Goal: Task Accomplishment & Management: Use online tool/utility

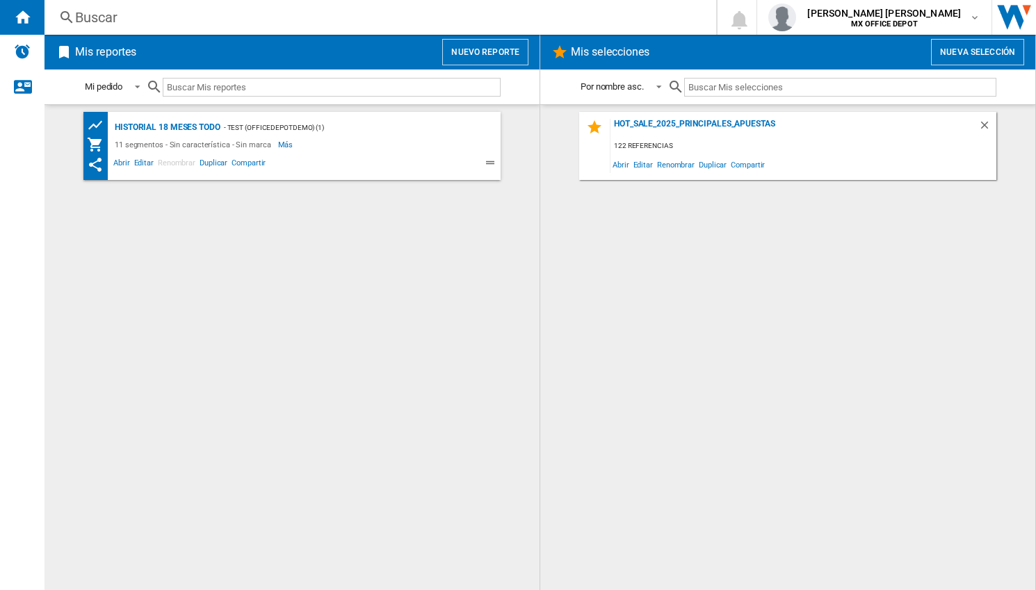
click at [232, 153] on div "Abrir Editar Renombrar Duplicar Compartir" at bounding box center [280, 163] width 386 height 20
click at [508, 60] on button "Nuevo reporte" at bounding box center [485, 52] width 86 height 26
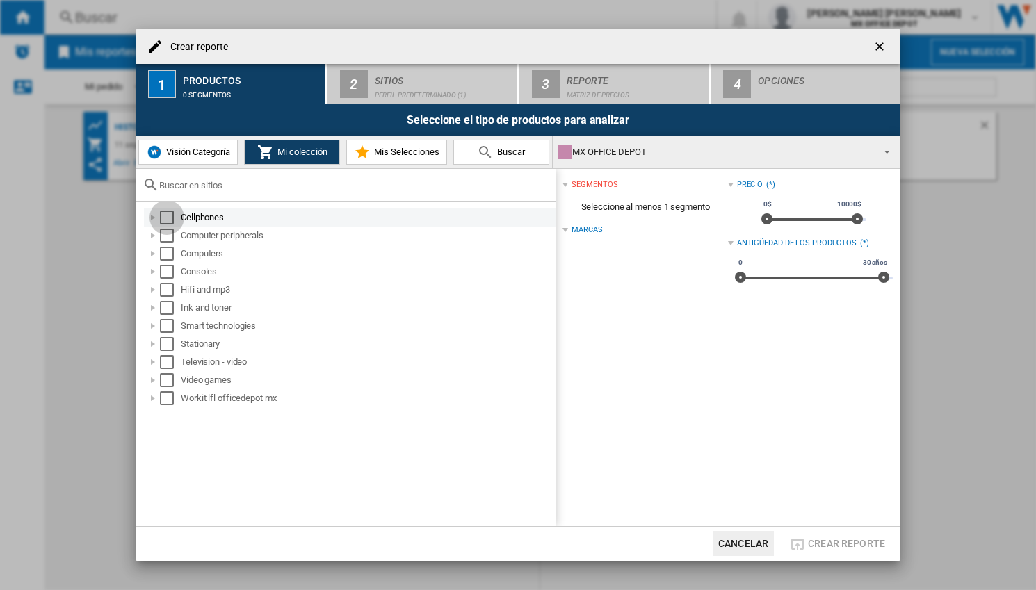
click at [170, 220] on div "Select" at bounding box center [167, 218] width 14 height 14
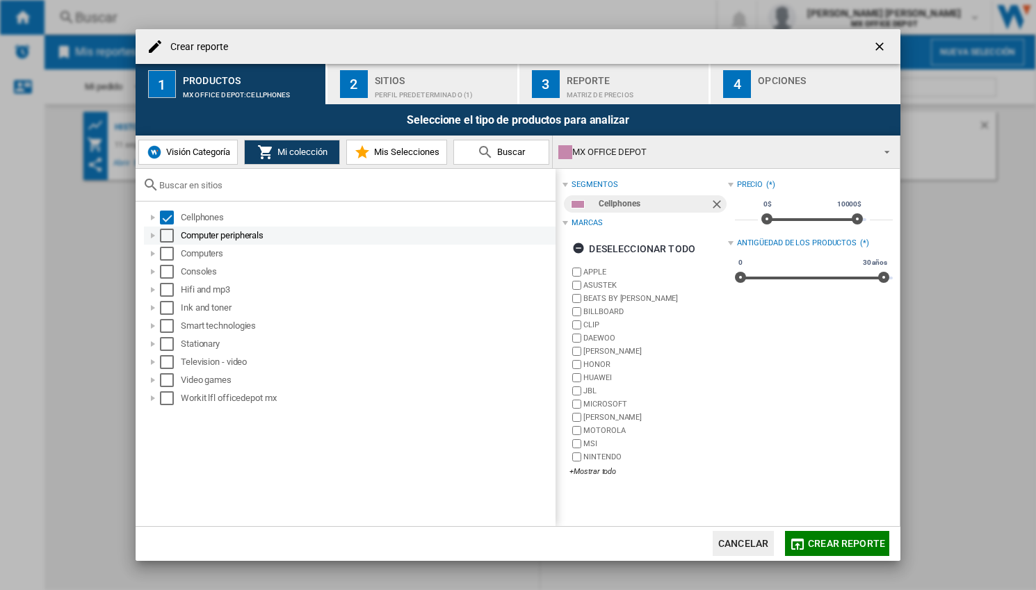
click at [169, 243] on div "Computer peripherals" at bounding box center [349, 236] width 411 height 18
click at [165, 241] on div "Select" at bounding box center [167, 236] width 14 height 14
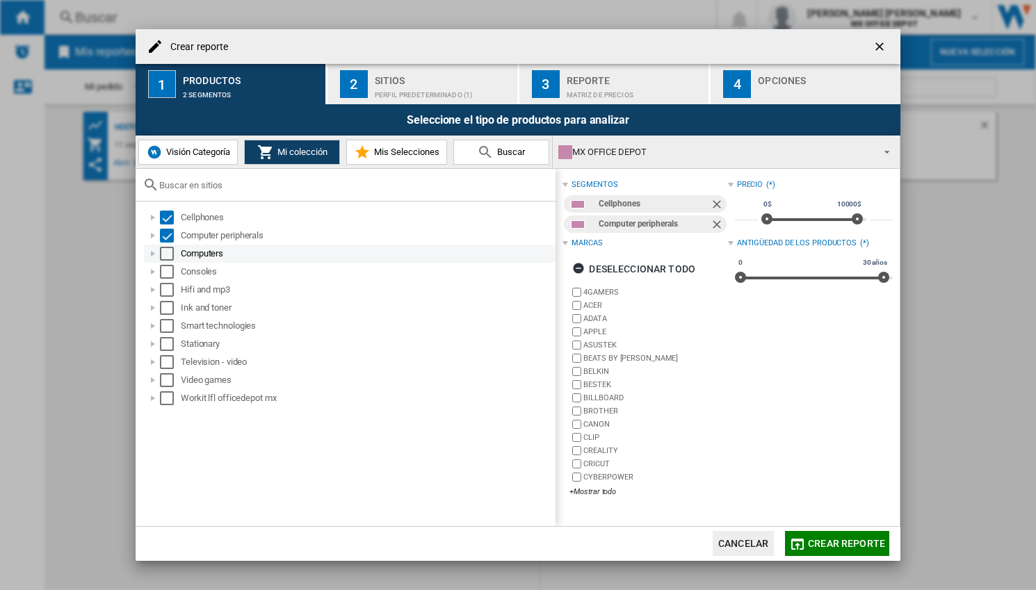
click at [170, 254] on div "Select" at bounding box center [167, 254] width 14 height 14
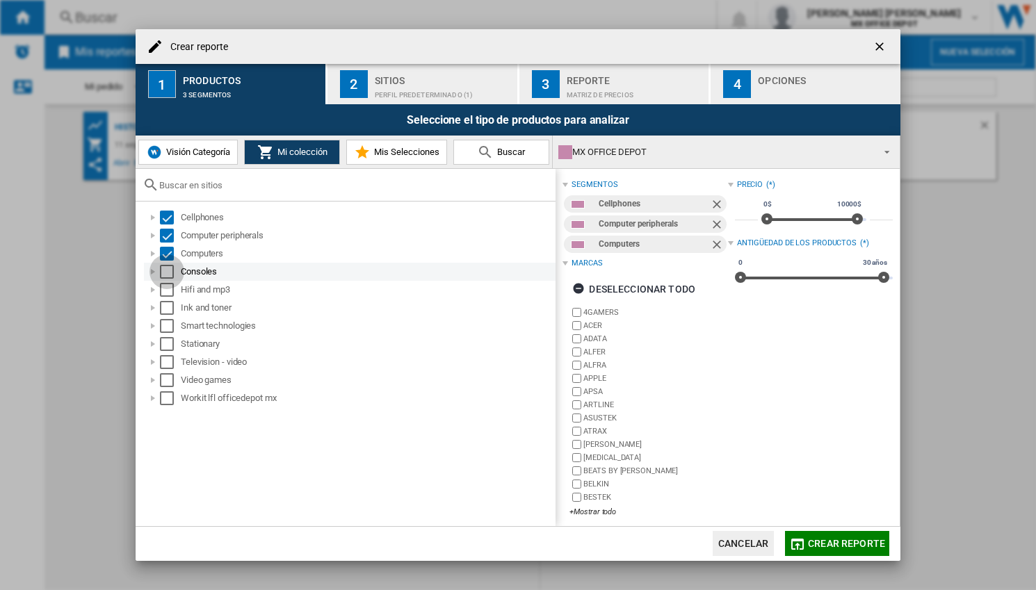
click at [163, 275] on div "Select" at bounding box center [167, 272] width 14 height 14
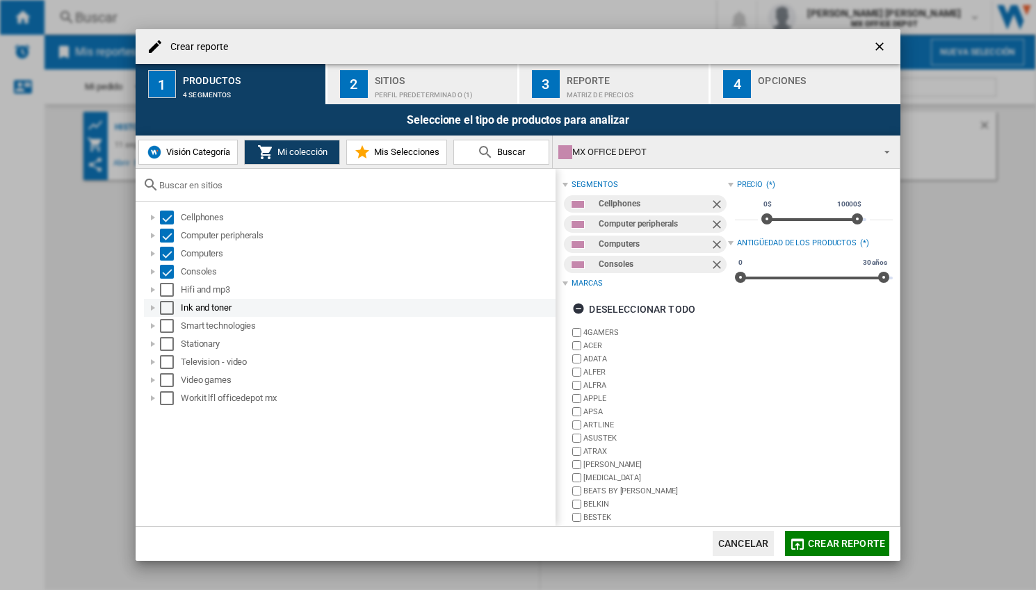
drag, startPoint x: 170, startPoint y: 290, endPoint x: 168, endPoint y: 299, distance: 9.3
click at [170, 290] on div "Select" at bounding box center [167, 290] width 14 height 14
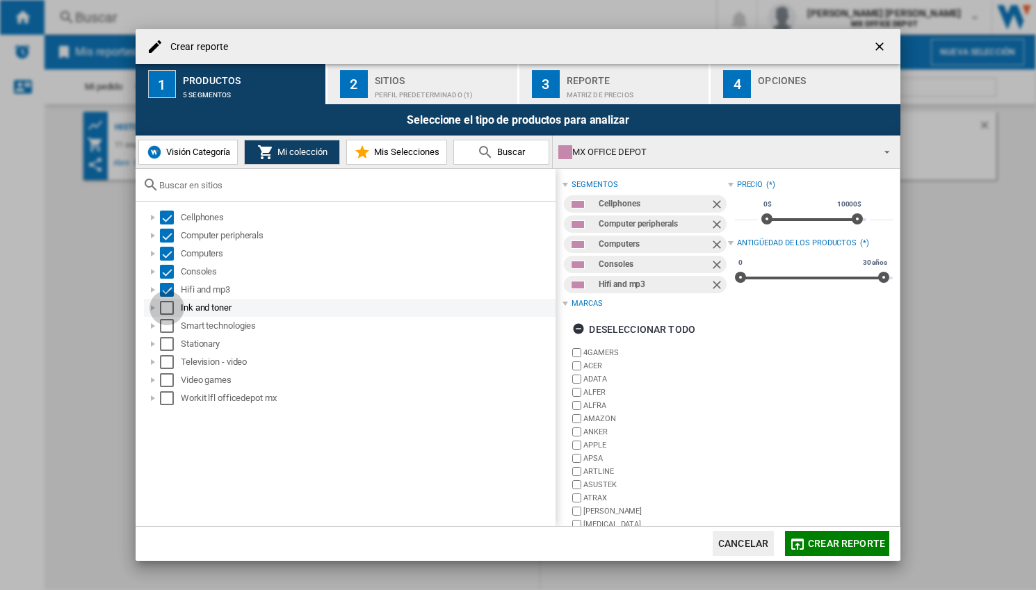
click at [167, 306] on div "Select" at bounding box center [167, 308] width 14 height 14
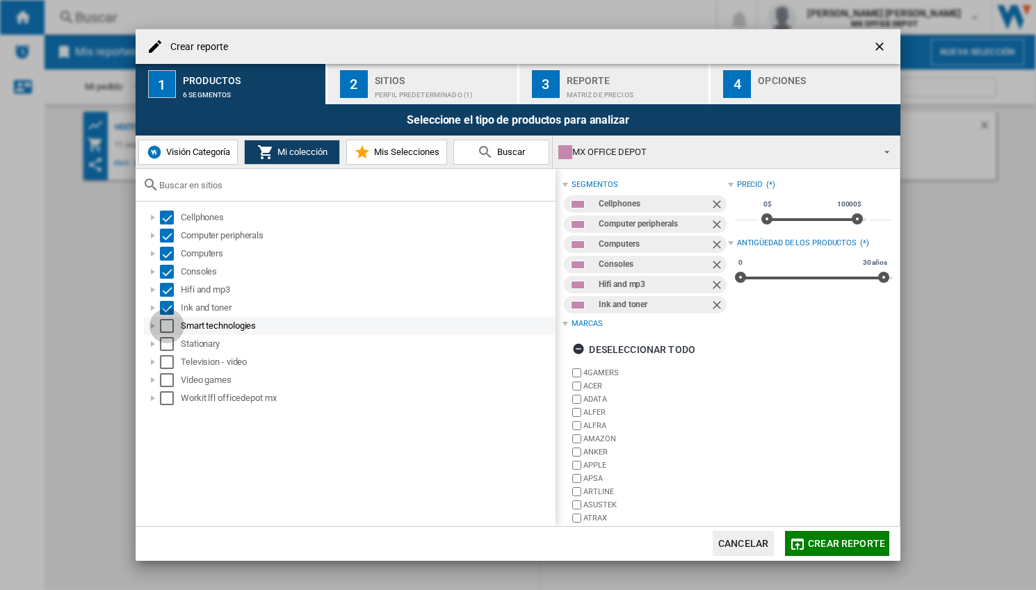
click at [167, 325] on div "Select" at bounding box center [167, 326] width 14 height 14
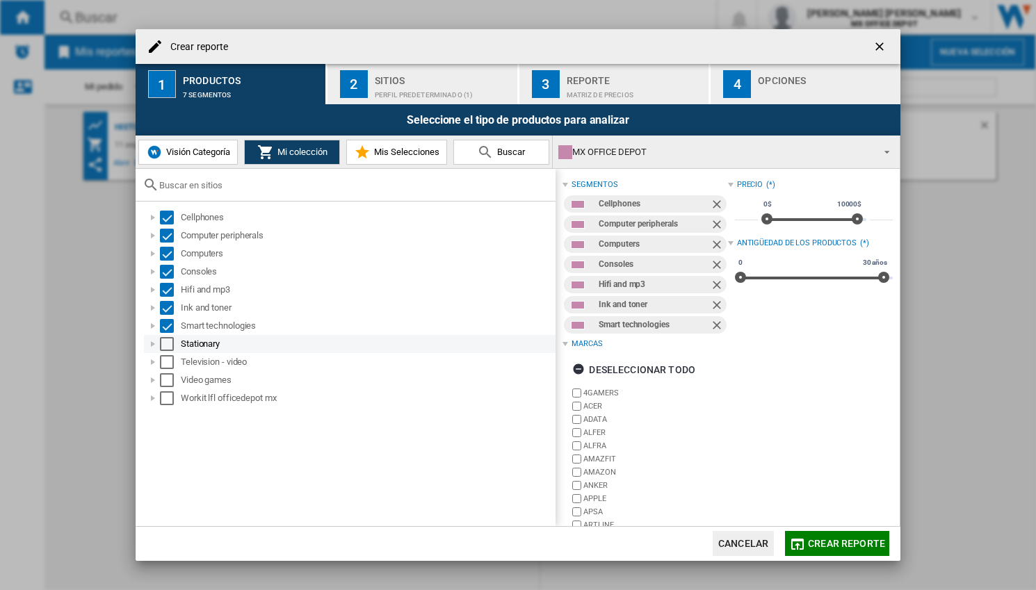
click at [168, 347] on div "Select" at bounding box center [167, 344] width 14 height 14
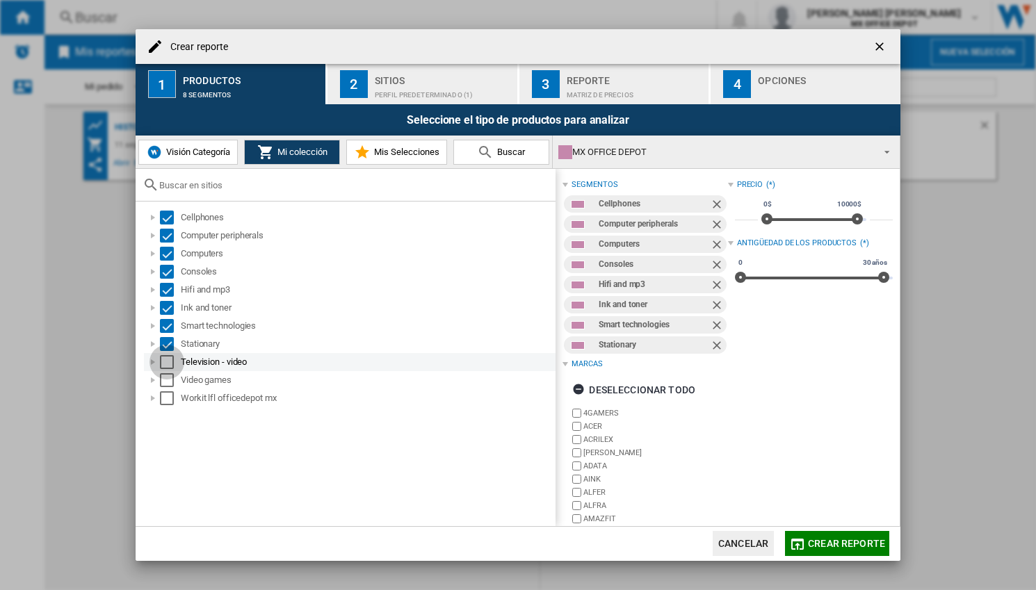
click at [169, 359] on div "Select" at bounding box center [167, 362] width 14 height 14
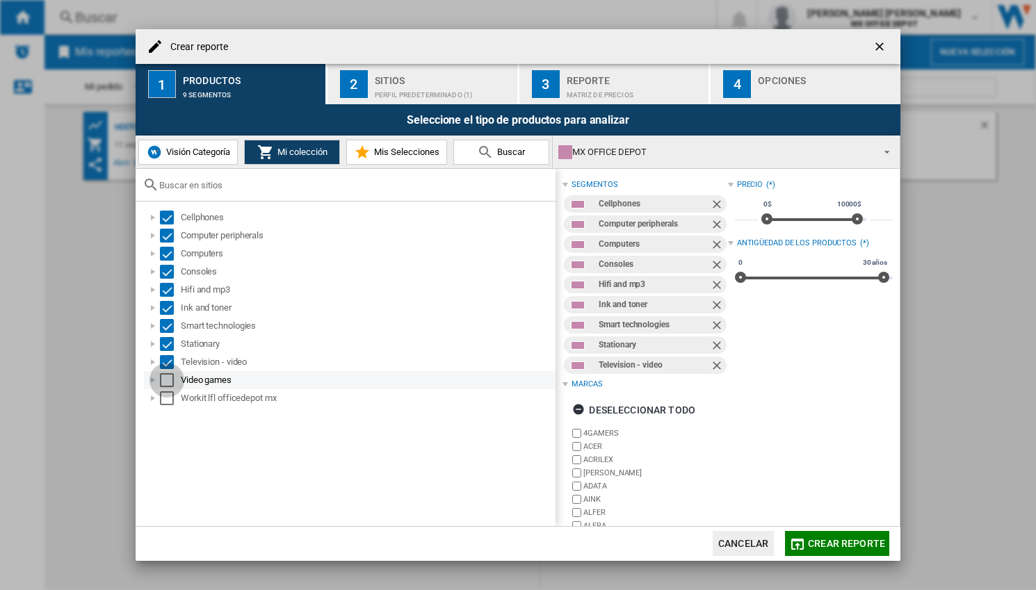
click at [164, 380] on div "Select" at bounding box center [167, 380] width 14 height 14
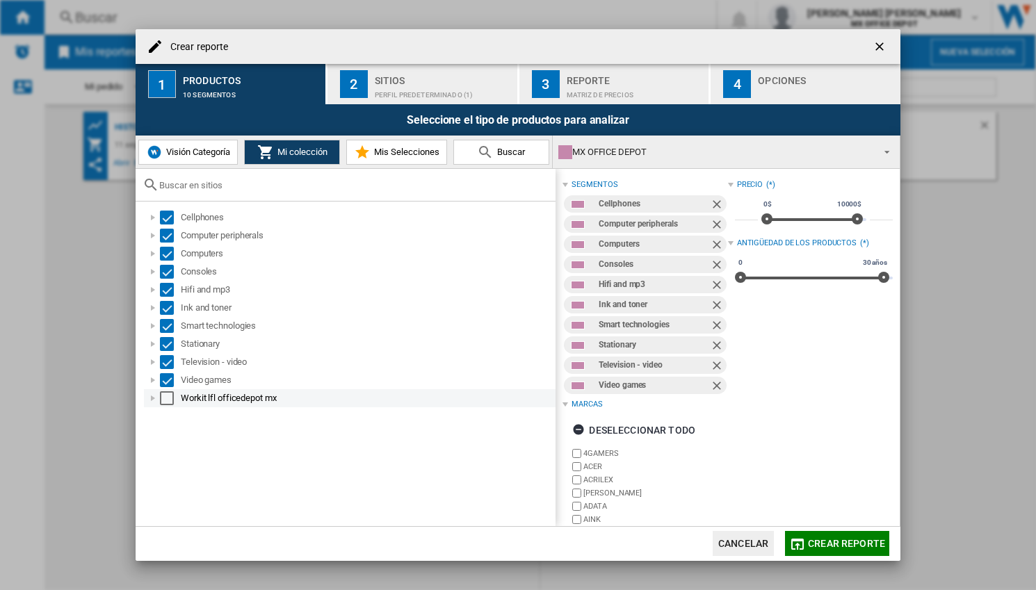
click at [167, 397] on div "Select" at bounding box center [167, 398] width 14 height 14
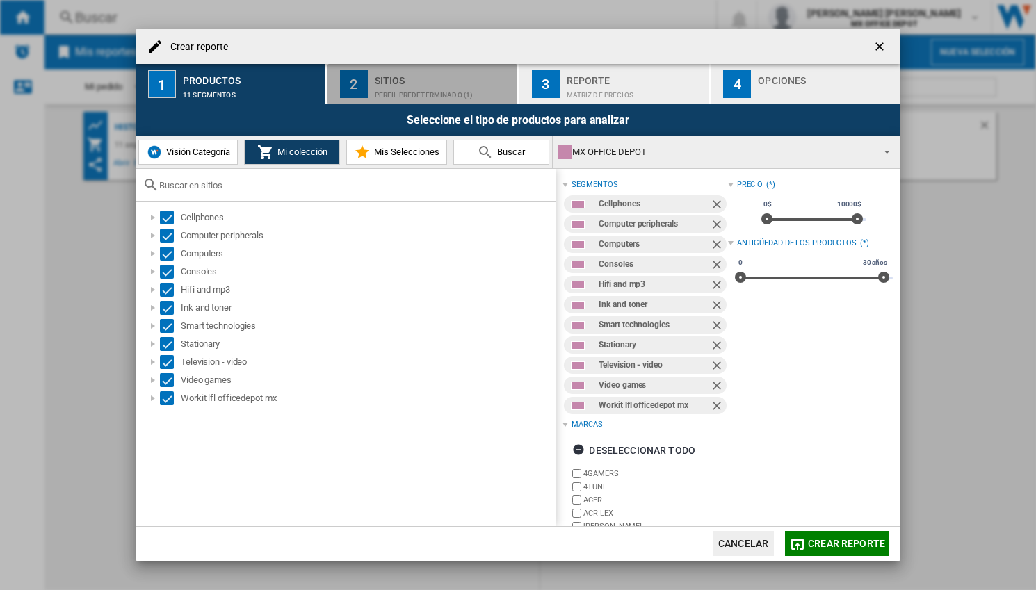
click at [390, 91] on div "Perfil predeterminado (1)" at bounding box center [443, 91] width 137 height 15
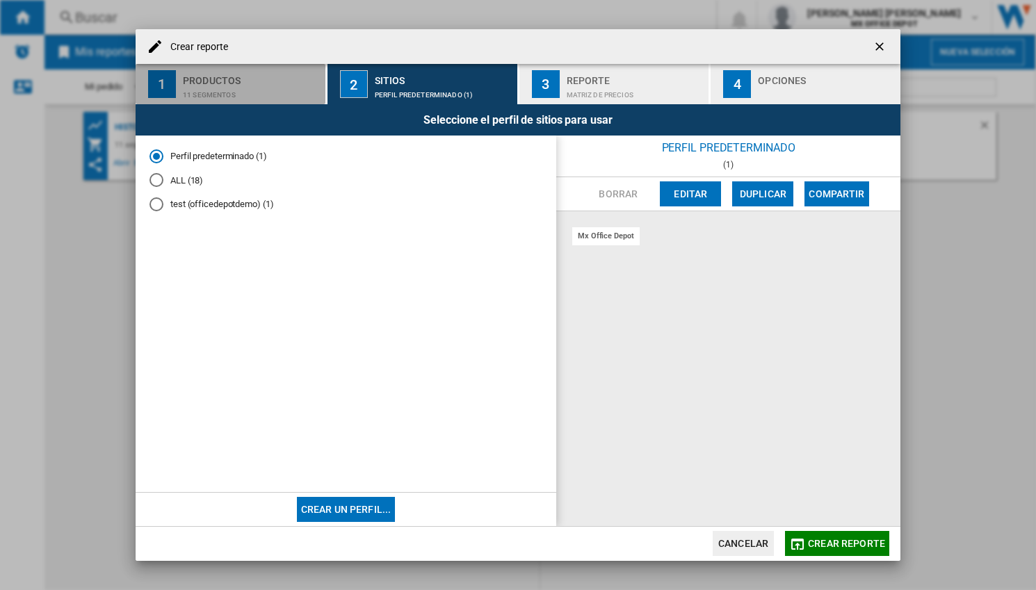
click at [179, 88] on button "1 Productos 11 segmentos" at bounding box center [231, 84] width 191 height 40
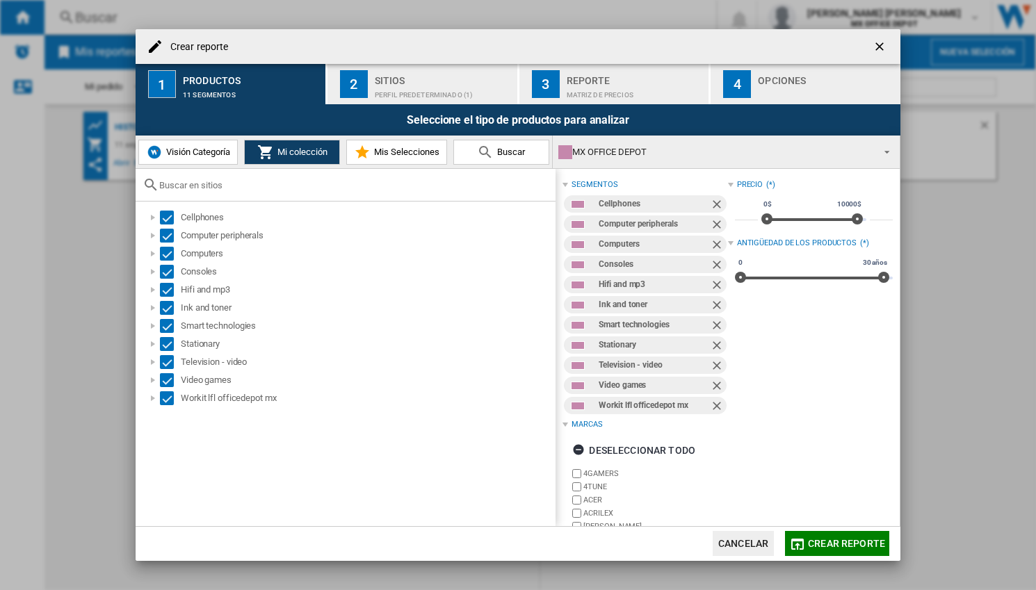
click at [391, 90] on div "Perfil predeterminado (1)" at bounding box center [443, 91] width 137 height 15
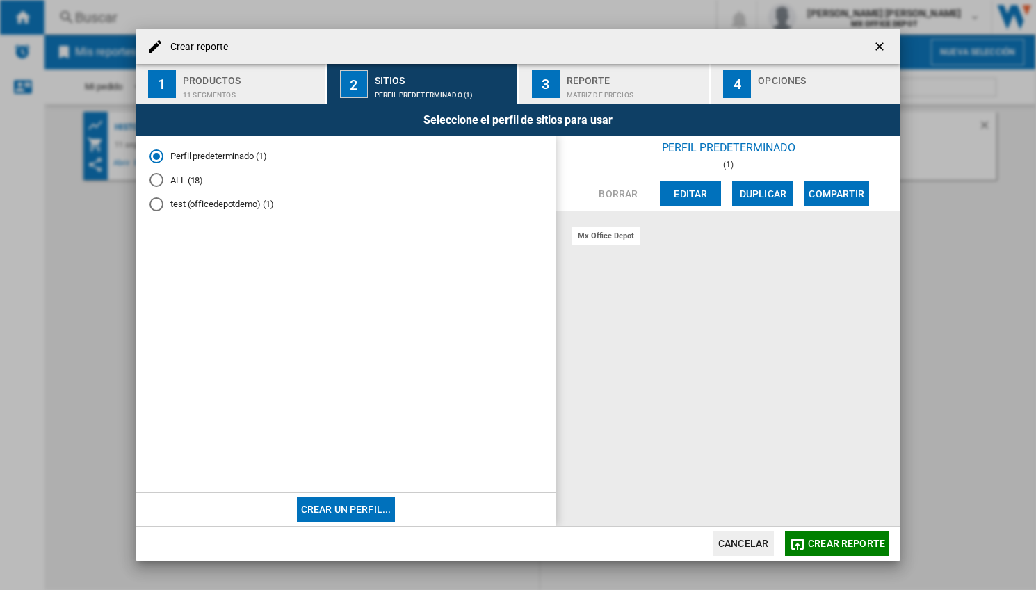
click at [154, 182] on div "ALL (18)" at bounding box center [156, 180] width 14 height 14
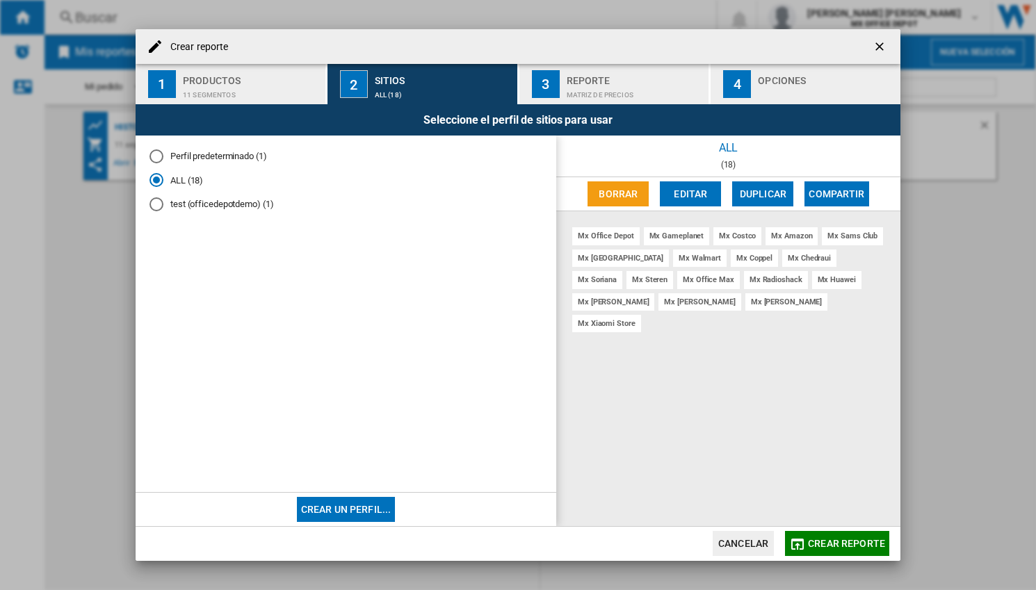
click at [562, 83] on button "3 Reporte Matriz de precios" at bounding box center [614, 84] width 191 height 40
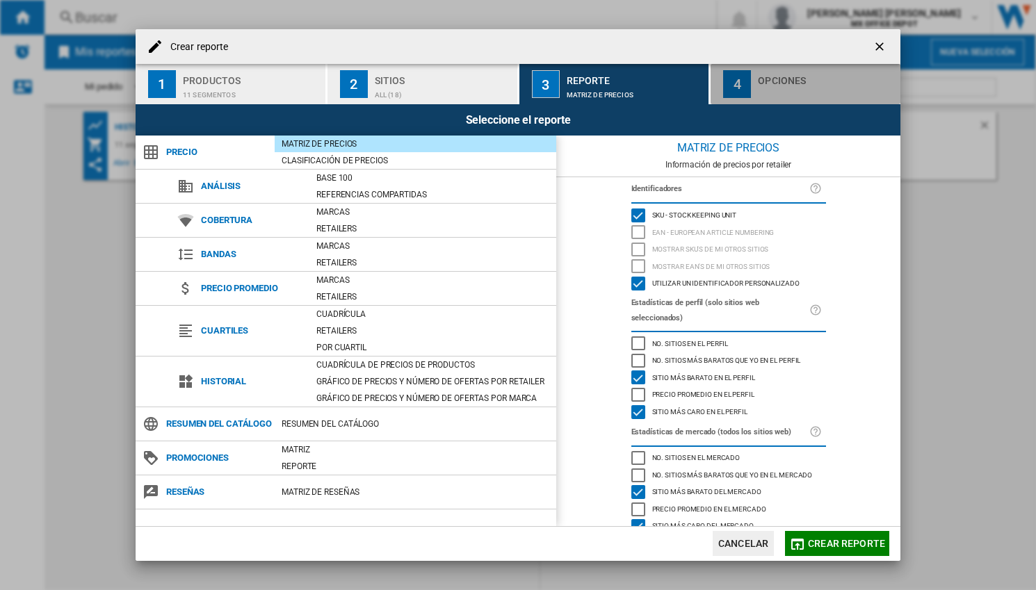
click at [771, 97] on div "button" at bounding box center [826, 91] width 137 height 15
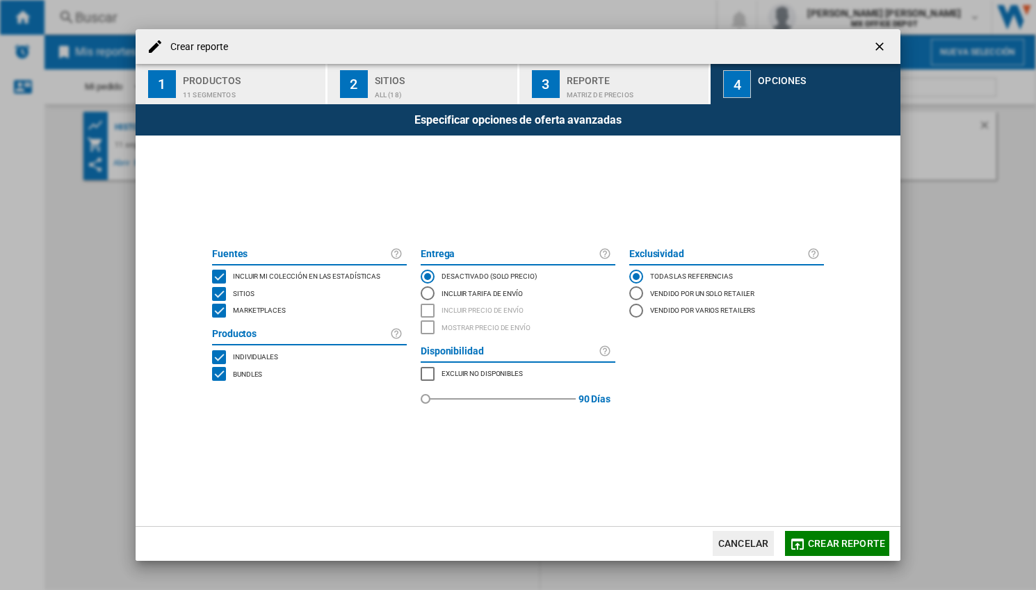
click at [605, 89] on div "Matriz de precios" at bounding box center [634, 91] width 137 height 15
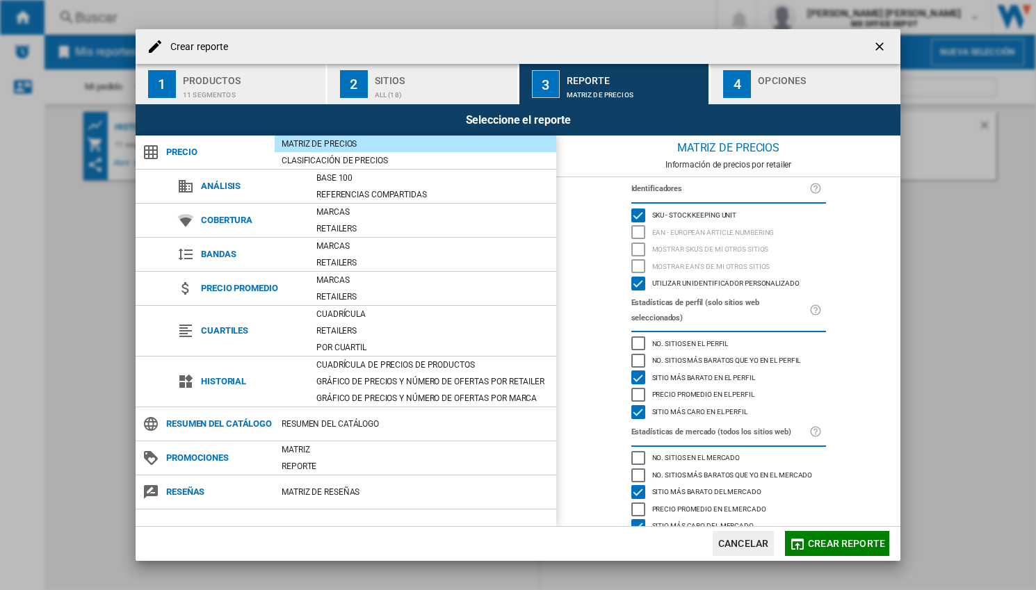
click at [634, 286] on div "Utilizar un identificador personalizado" at bounding box center [638, 284] width 14 height 14
click at [634, 338] on div "No. sitios en el perfil" at bounding box center [638, 343] width 14 height 14
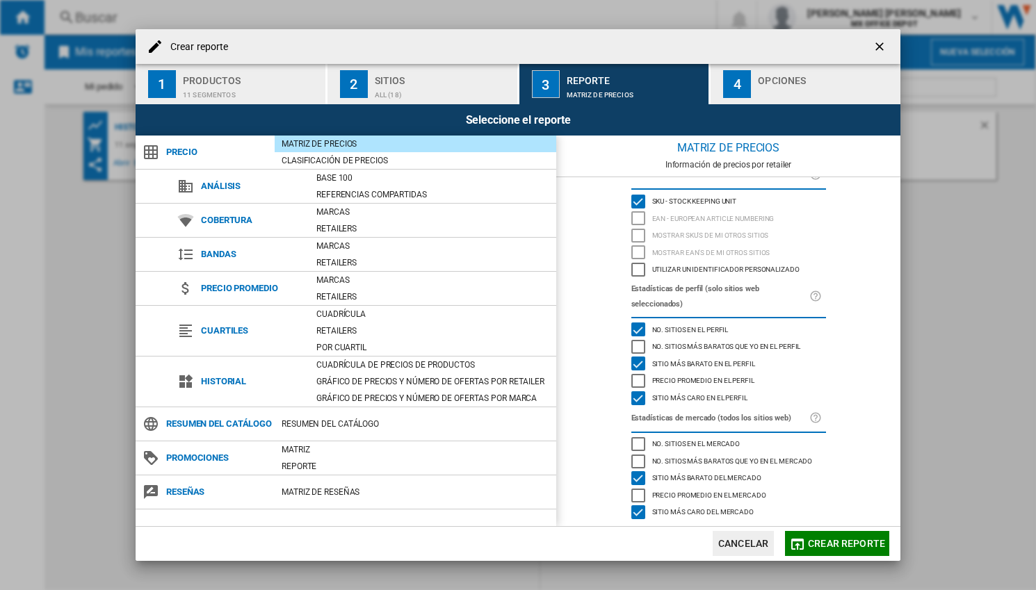
click at [637, 332] on div "No. sitios en el perfil" at bounding box center [638, 329] width 14 height 14
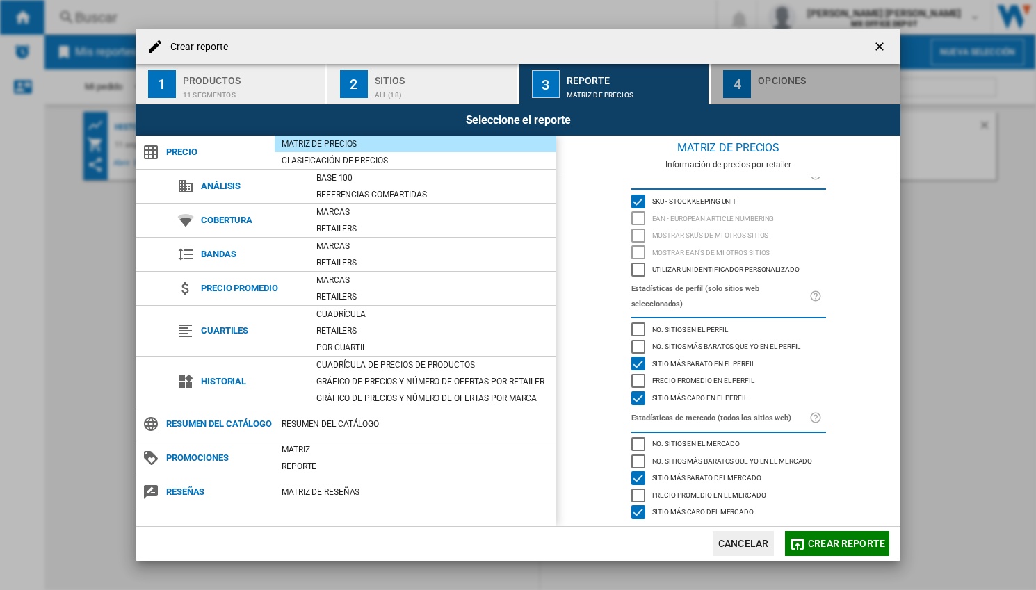
click at [786, 86] on div "button" at bounding box center [826, 91] width 137 height 15
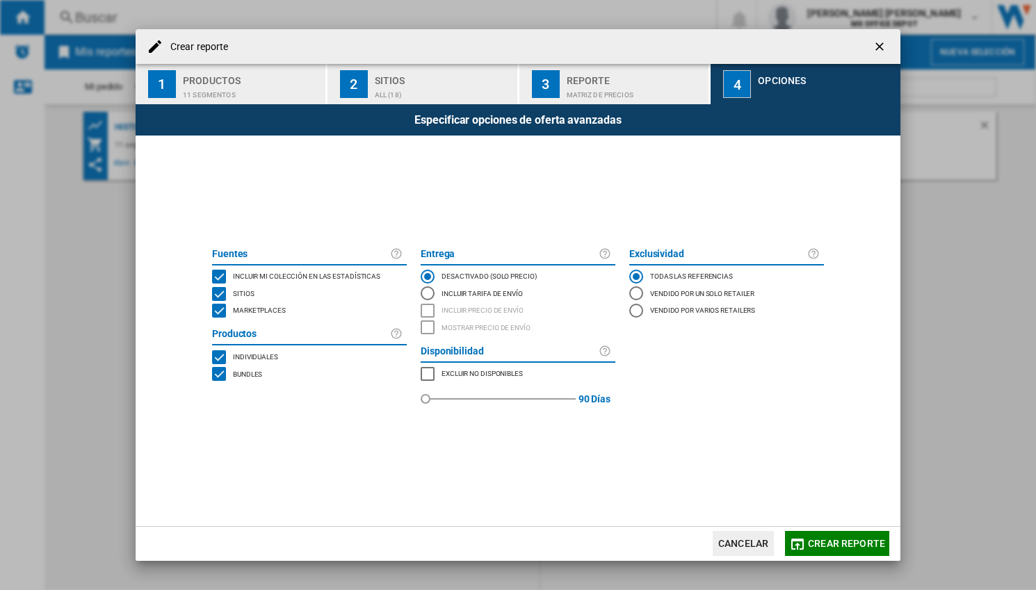
click at [841, 546] on span "Crear reporte" at bounding box center [846, 543] width 77 height 11
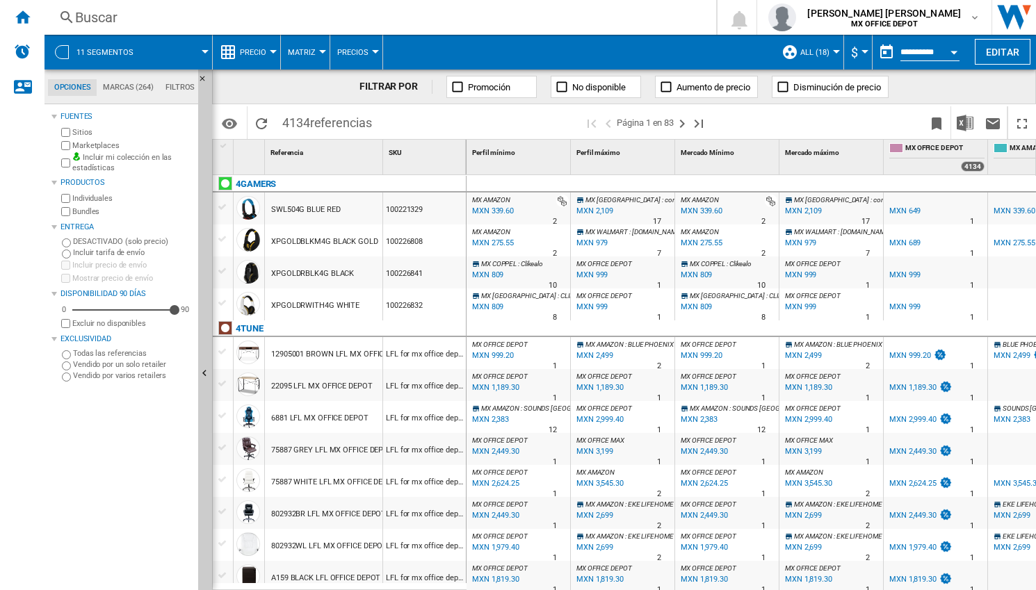
click at [863, 48] on button "$" at bounding box center [858, 52] width 14 height 35
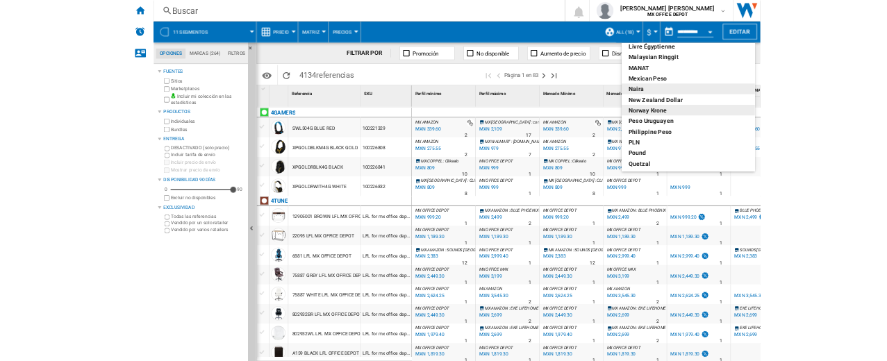
scroll to position [406, 0]
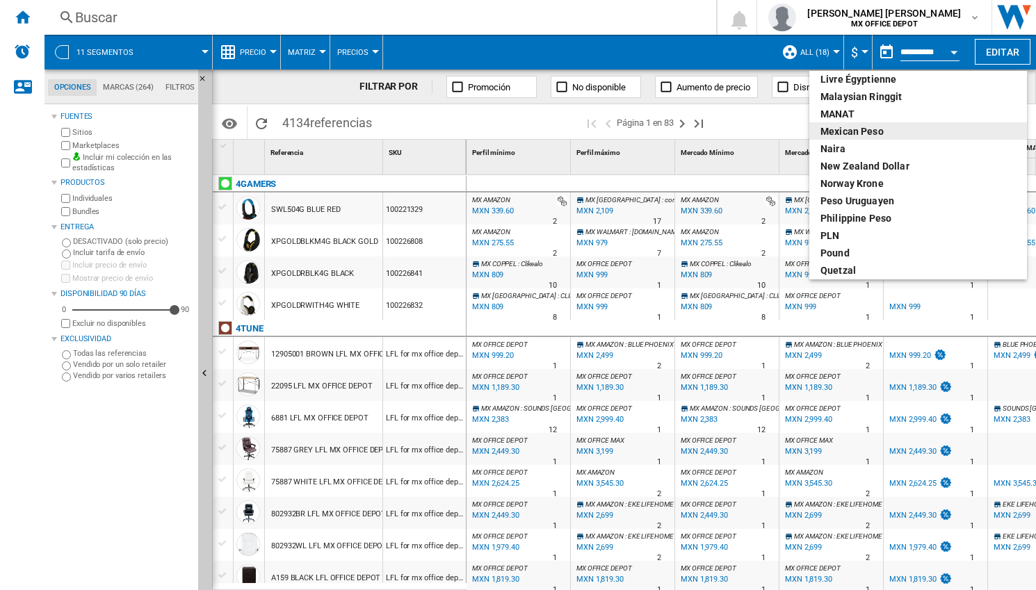
click at [848, 136] on div "Mexican peso" at bounding box center [917, 131] width 195 height 14
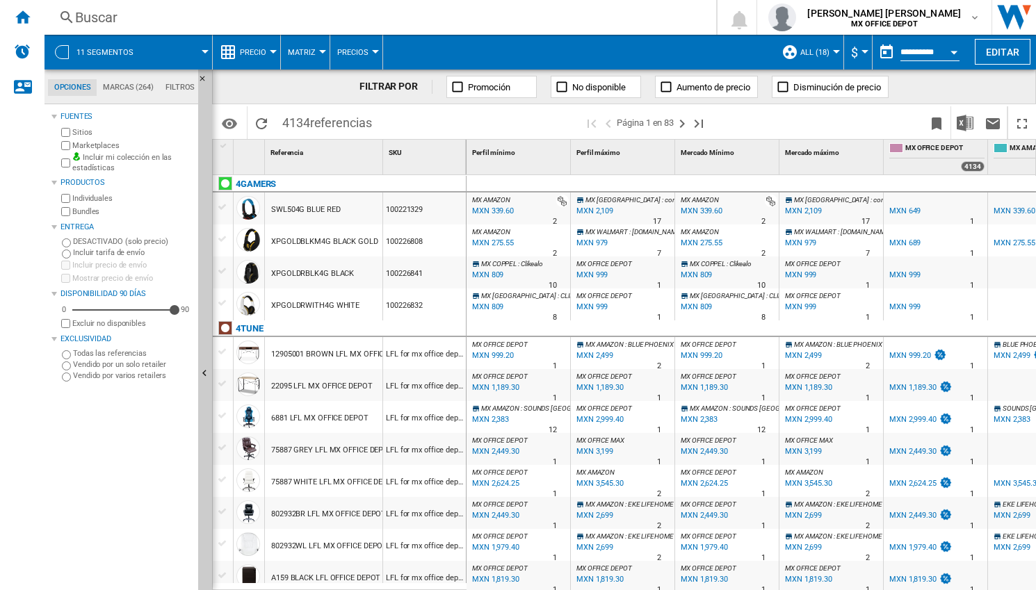
click at [820, 51] on span "ALL (18)" at bounding box center [814, 52] width 29 height 9
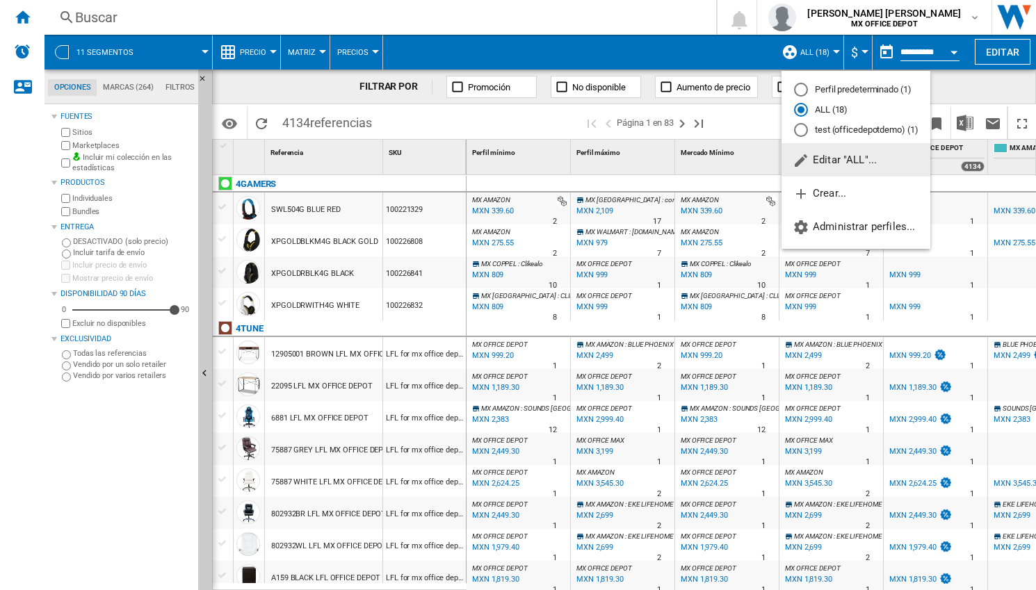
click at [965, 90] on md-backdrop at bounding box center [518, 295] width 1036 height 590
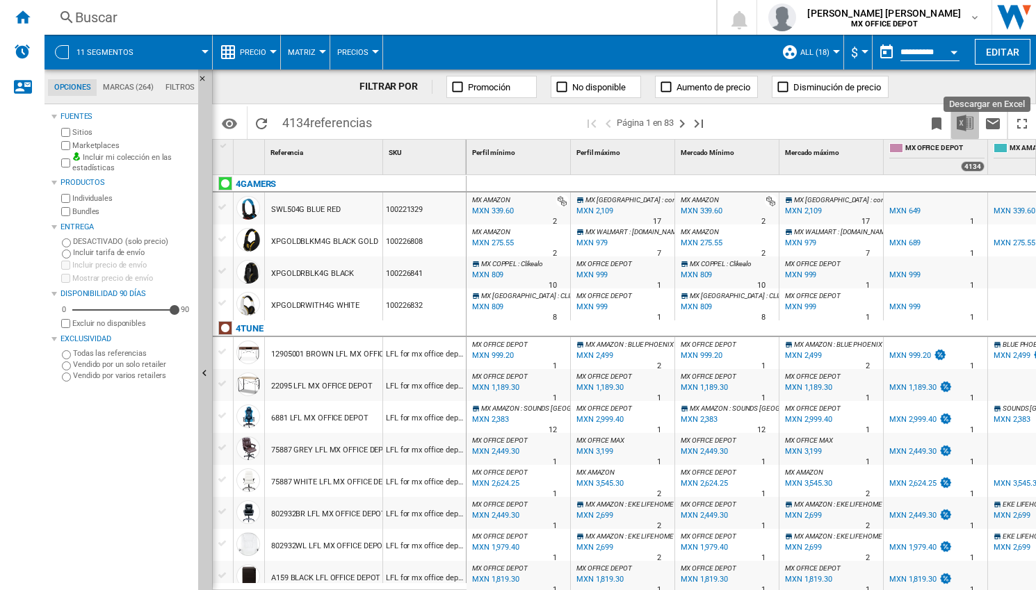
click at [968, 123] on img "Descargar en Excel" at bounding box center [964, 123] width 17 height 17
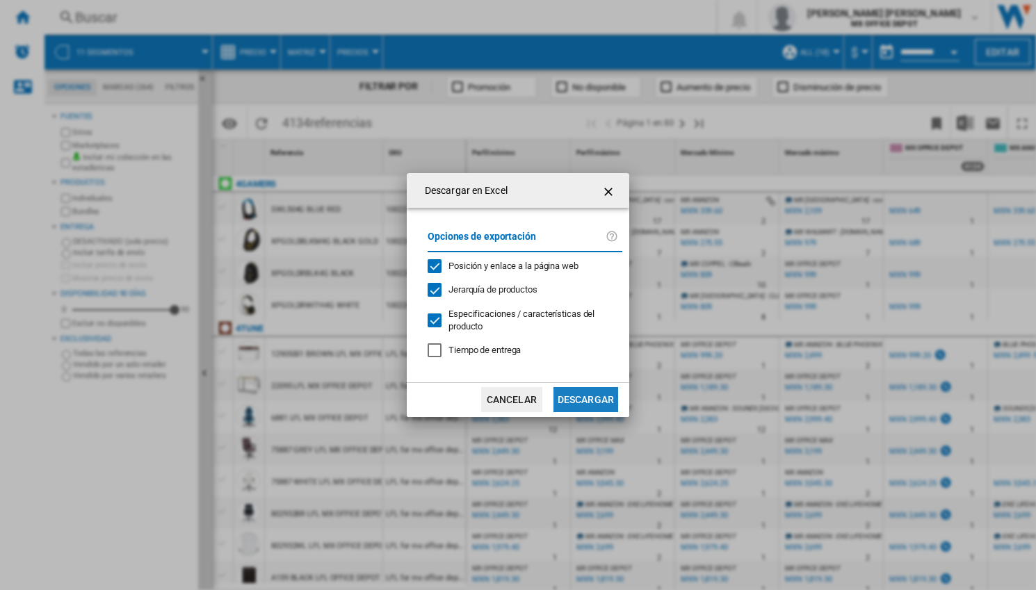
click at [581, 399] on button "Descargar" at bounding box center [585, 399] width 65 height 25
